Goal: Information Seeking & Learning: Check status

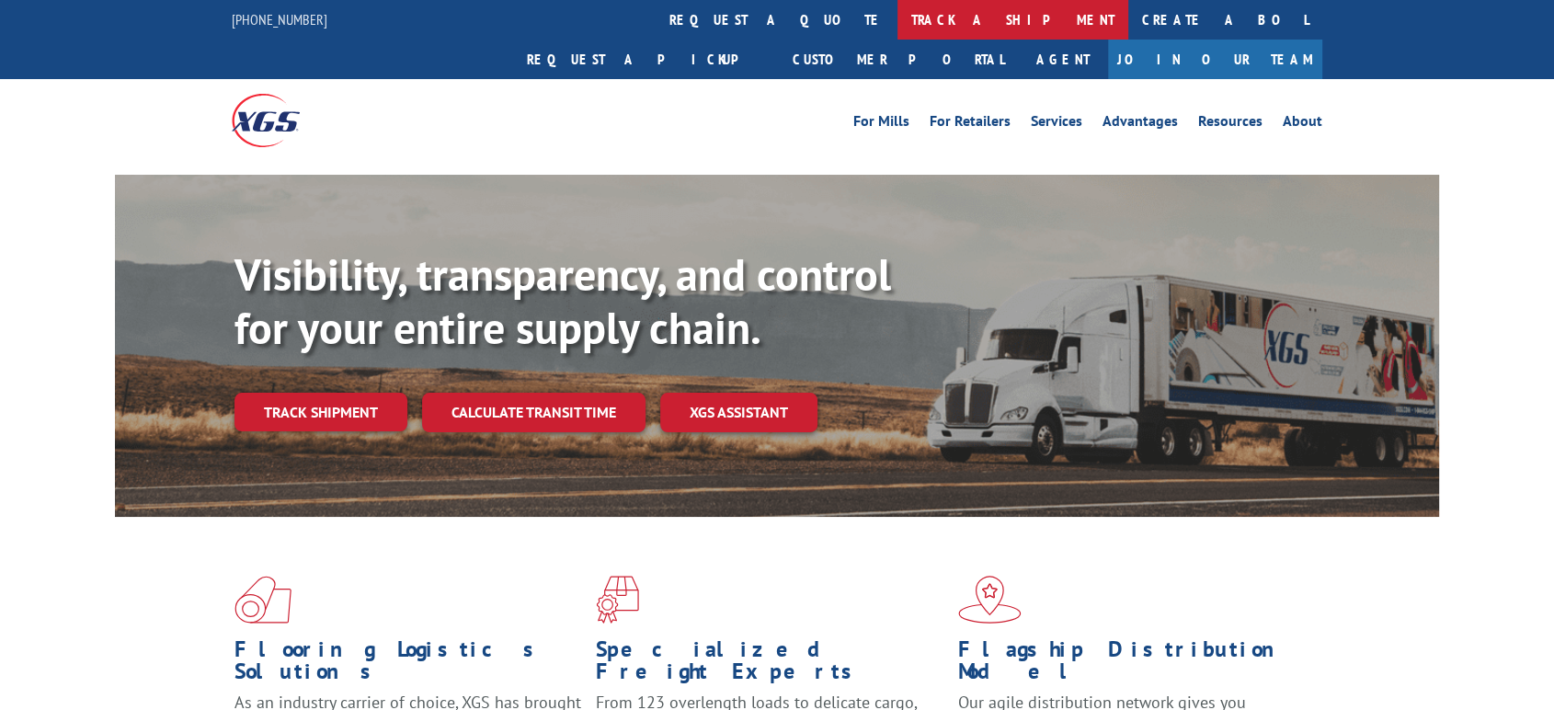
click at [897, 17] on link "track a shipment" at bounding box center [1012, 20] width 231 height 40
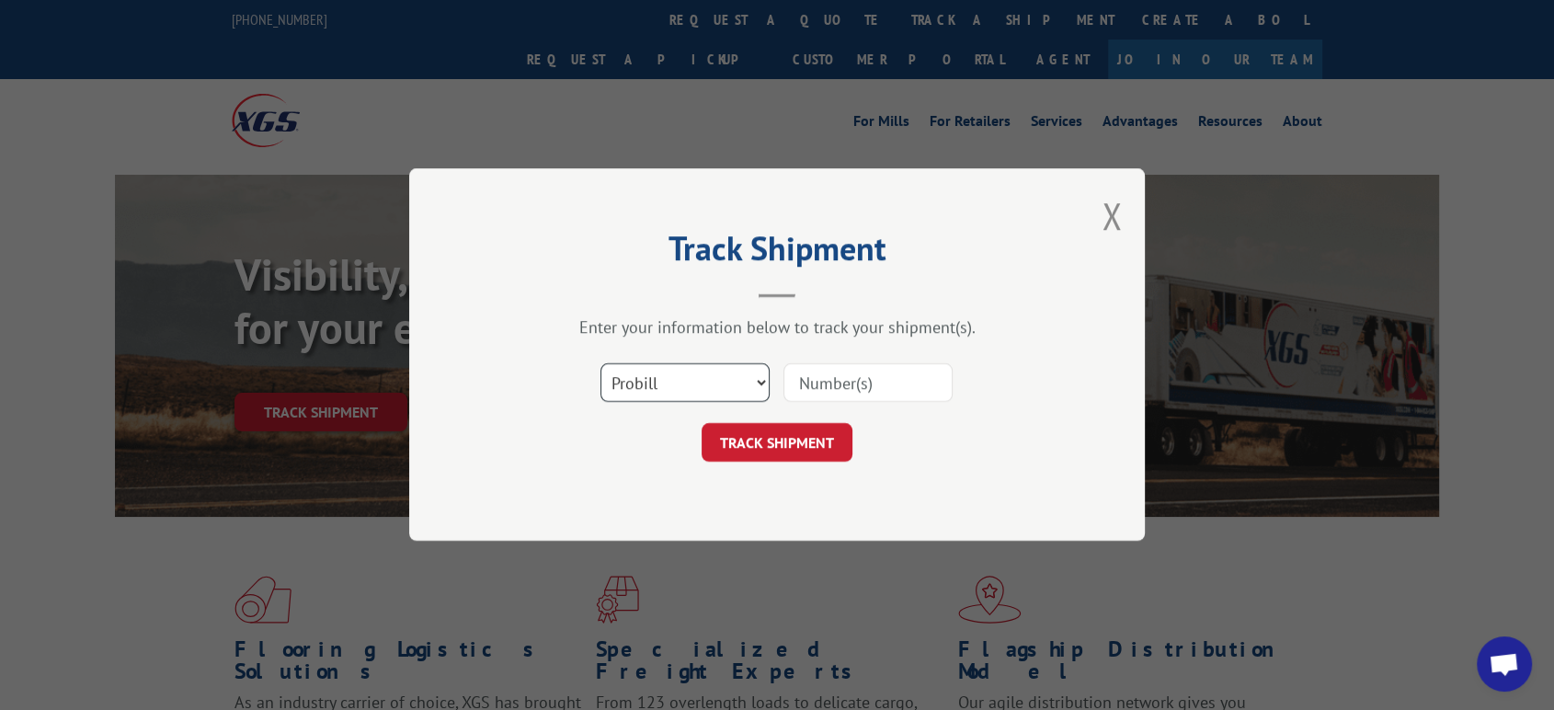
click at [700, 381] on select "Select category... Probill BOL PO" at bounding box center [684, 383] width 169 height 39
select select "bol"
click at [600, 364] on select "Select category... Probill BOL PO" at bounding box center [684, 383] width 169 height 39
click at [836, 410] on div "Select category... Probill BOL PO" at bounding box center [777, 383] width 552 height 61
drag, startPoint x: 836, startPoint y: 401, endPoint x: 830, endPoint y: 392, distance: 10.7
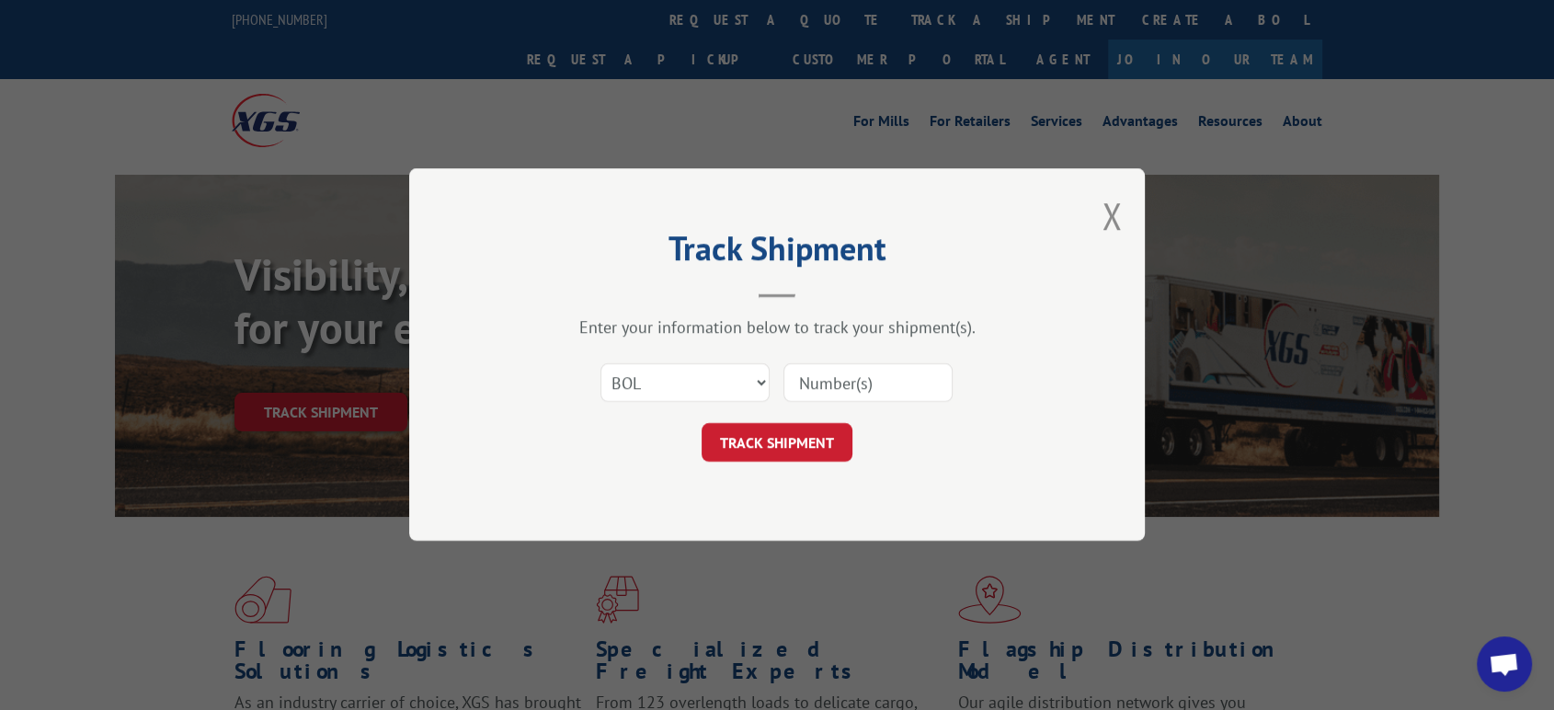
click at [834, 401] on input at bounding box center [867, 383] width 169 height 39
paste input "2842196"
type input "2842196"
click at [797, 442] on button "TRACK SHIPMENT" at bounding box center [776, 443] width 151 height 39
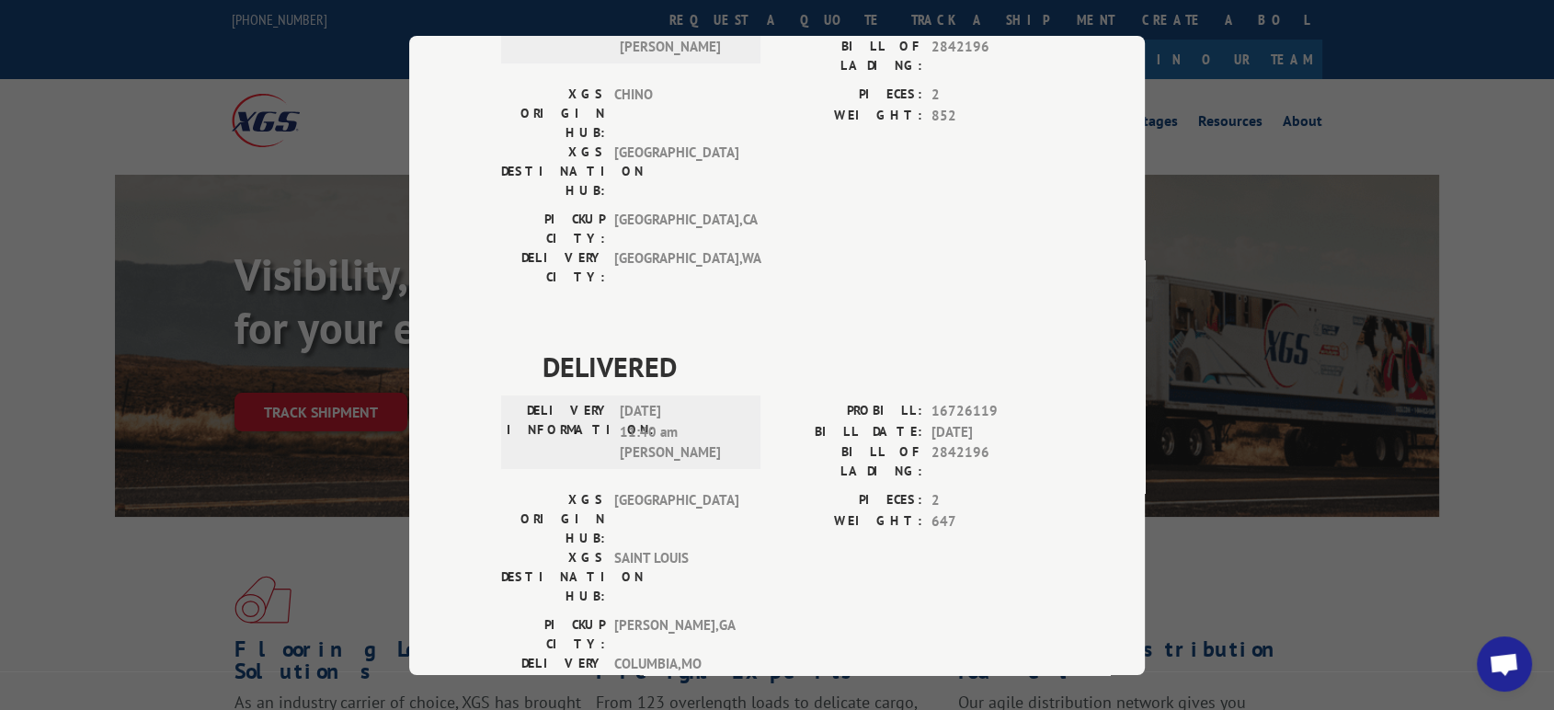
scroll to position [510, 0]
